Goal: Task Accomplishment & Management: Complete application form

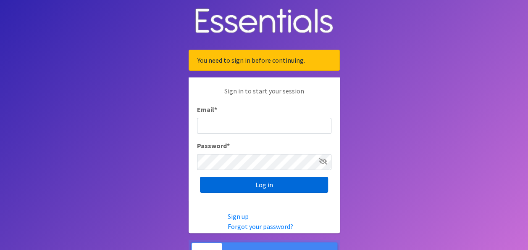
type input "[PERSON_NAME][EMAIL_ADDRESS][PERSON_NAME][DOMAIN_NAME]"
click at [242, 187] on input "Log in" at bounding box center [264, 185] width 128 height 16
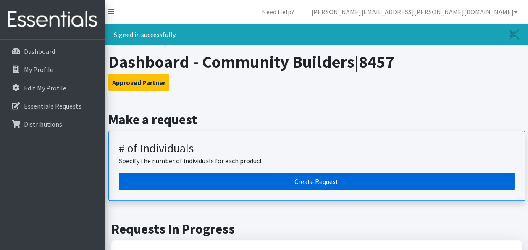
click at [410, 174] on link "Create Request" at bounding box center [317, 181] width 396 height 18
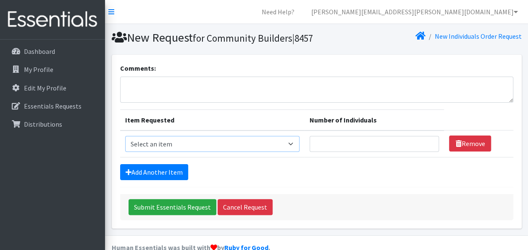
click at [206, 152] on select "Select an item F&D Men L/XL (38-50in waist) x48 F&D Men S/M (28-40in waist) x56…" at bounding box center [212, 144] width 175 height 16
select select "11138"
click at [125, 150] on select "Select an item F&D Men L/XL (38-50in waist) x48 F&D Men S/M (28-40in waist) x56…" at bounding box center [212, 144] width 175 height 16
type input "1"
click at [428, 152] on input "1" at bounding box center [374, 144] width 129 height 16
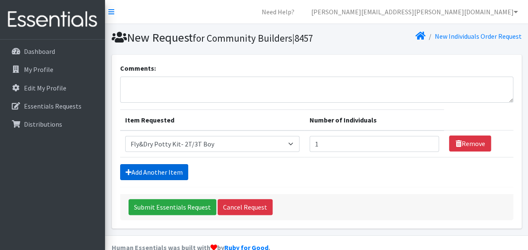
click at [168, 180] on link "Add Another Item" at bounding box center [154, 172] width 68 height 16
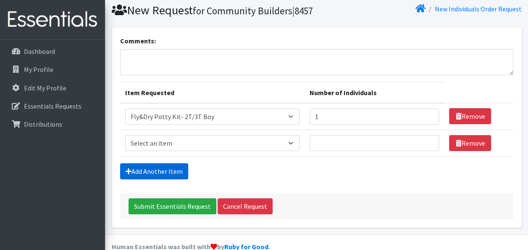
scroll to position [56, 0]
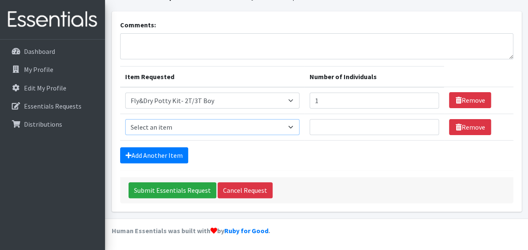
click at [289, 122] on select "Select an item F&D Men L/XL (38-50in waist) x48 F&D Men S/M (28-40in waist) x56…" at bounding box center [212, 127] width 175 height 16
select select "1216"
click at [125, 119] on select "Select an item F&D Men L/XL (38-50in waist) x48 F&D Men S/M (28-40in waist) x56…" at bounding box center [212, 127] width 175 height 16
click at [428, 127] on input "1" at bounding box center [374, 127] width 129 height 16
click at [428, 127] on input "2" at bounding box center [374, 127] width 129 height 16
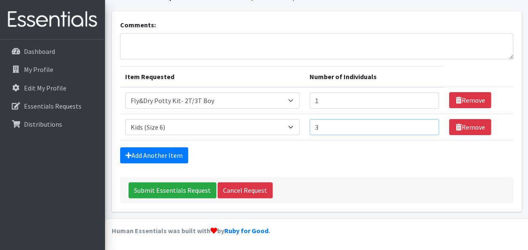
click at [428, 127] on input "3" at bounding box center [374, 127] width 129 height 16
click at [428, 127] on input "4" at bounding box center [374, 127] width 129 height 16
click at [428, 127] on input "5" at bounding box center [374, 127] width 129 height 16
click at [428, 127] on input "6" at bounding box center [374, 127] width 129 height 16
type input "5"
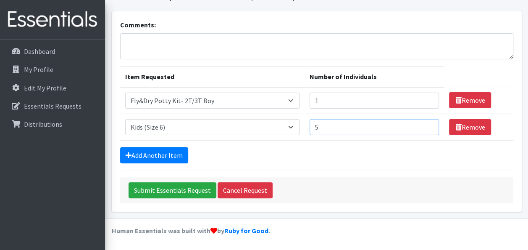
click at [426, 131] on input "5" at bounding box center [374, 127] width 129 height 16
click at [172, 152] on link "Add Another Item" at bounding box center [154, 155] width 68 height 16
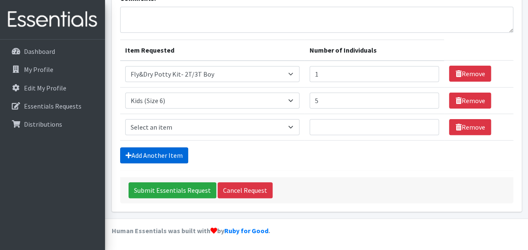
scroll to position [82, 0]
click at [292, 128] on select "Select an item F&D Men L/XL (38-50in waist) x48 F&D Men S/M (28-40in waist) x56…" at bounding box center [212, 127] width 175 height 16
select select "15512"
click at [125, 119] on select "Select an item F&D Men L/XL (38-50in waist) x48 F&D Men S/M (28-40in waist) x56…" at bounding box center [212, 127] width 175 height 16
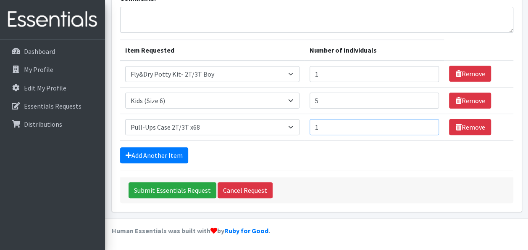
click at [426, 126] on input "1" at bounding box center [374, 127] width 129 height 16
click at [426, 126] on input "2" at bounding box center [374, 127] width 129 height 16
type input "3"
click at [426, 126] on input "3" at bounding box center [374, 127] width 129 height 16
click at [154, 190] on input "Submit Essentials Request" at bounding box center [173, 190] width 88 height 16
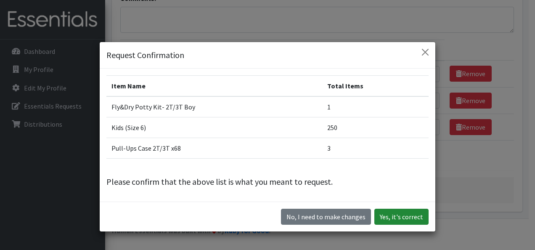
click at [410, 222] on button "Yes, it's correct" at bounding box center [401, 216] width 54 height 16
